Goal: Transaction & Acquisition: Purchase product/service

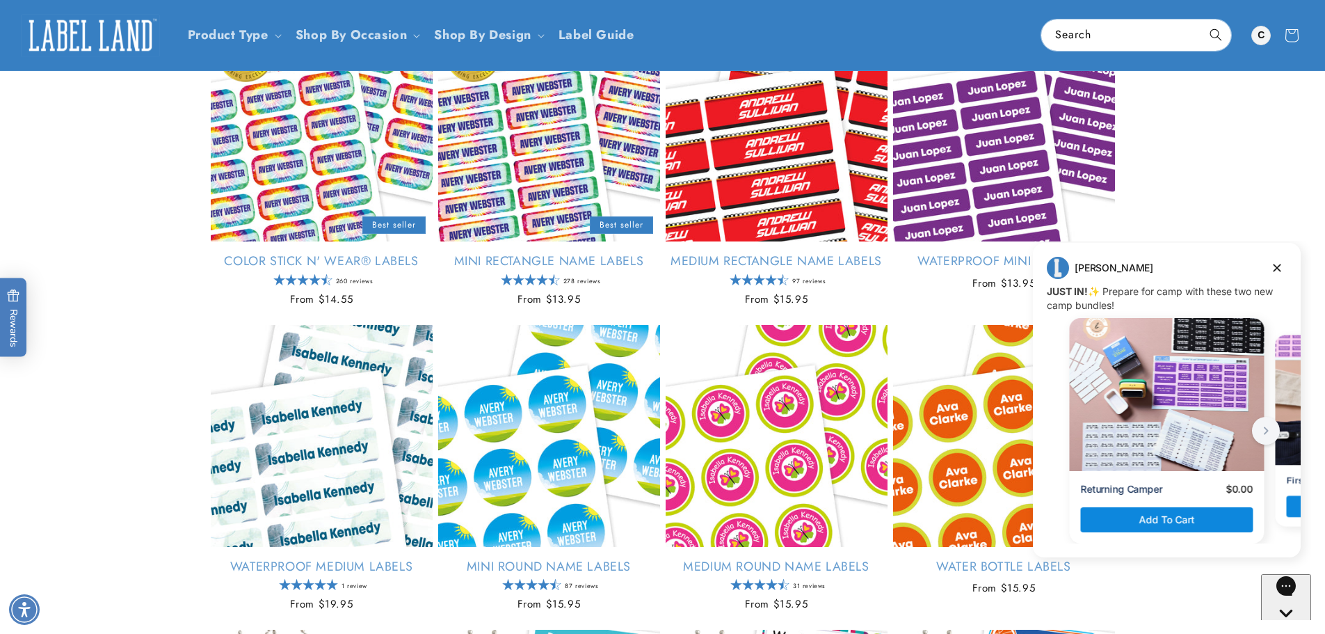
scroll to position [209, 0]
